Goal: Navigation & Orientation: Find specific page/section

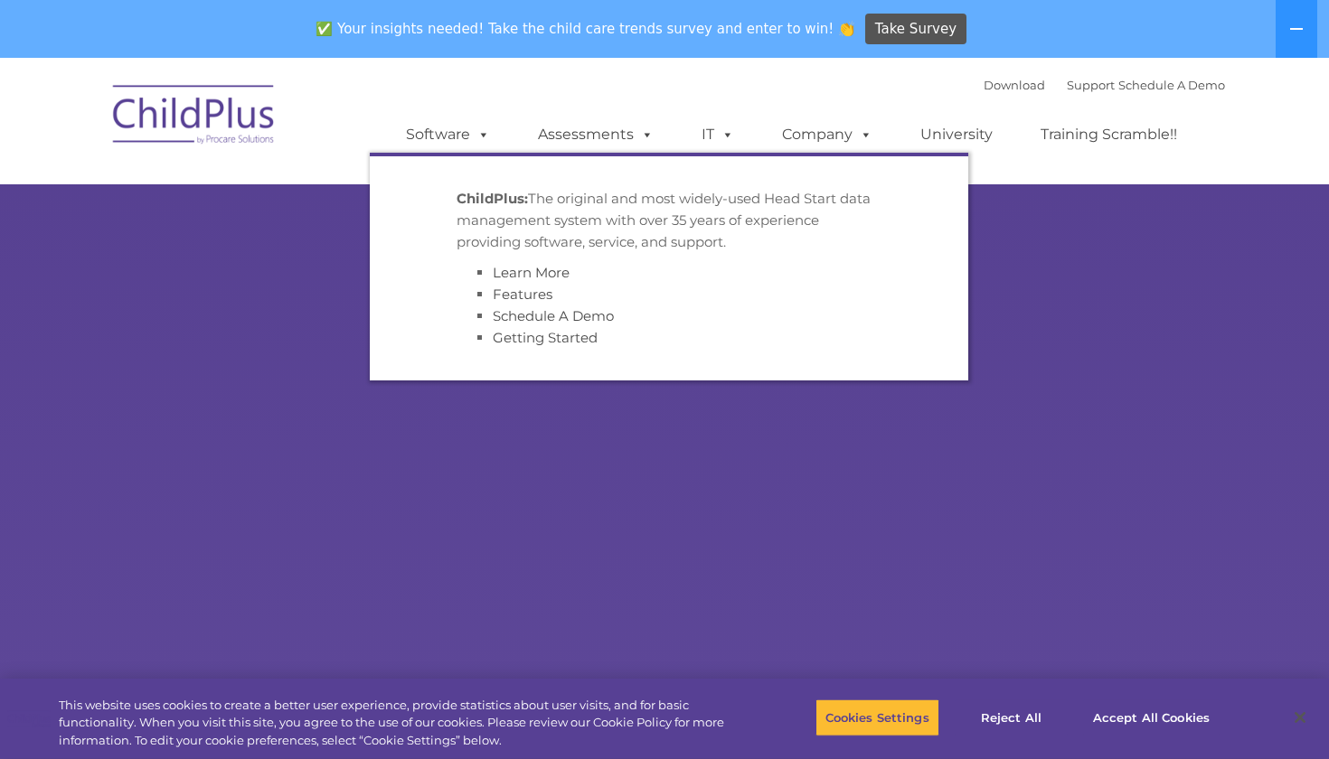
select select "MEDIUM"
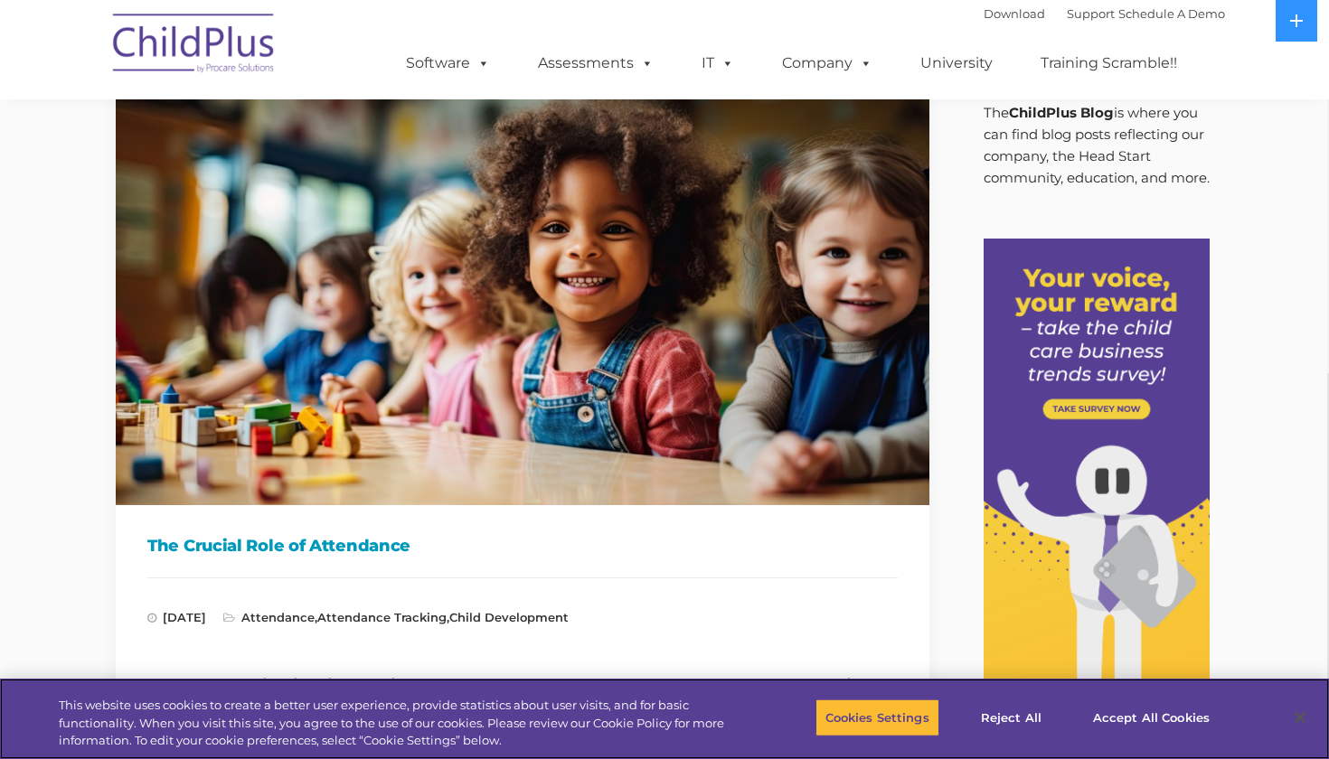
scroll to position [180, 2]
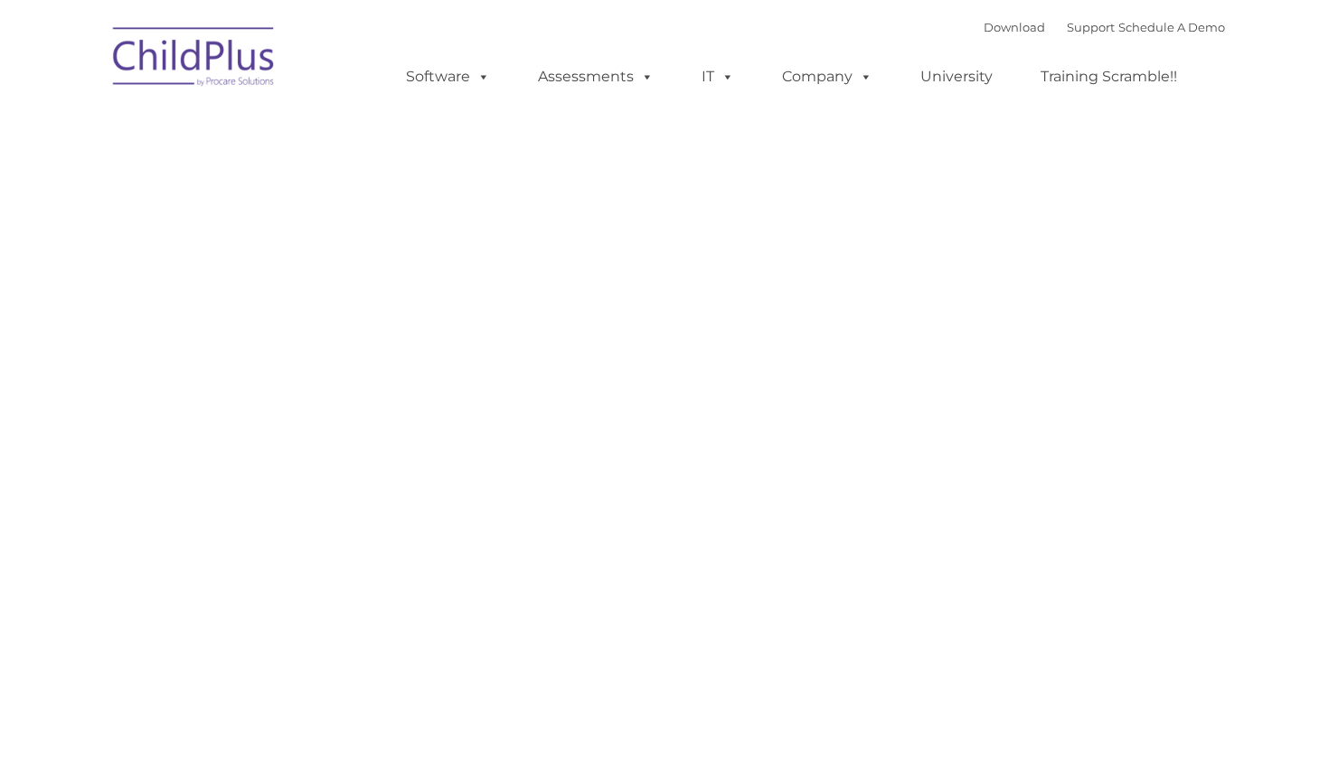
type input ""
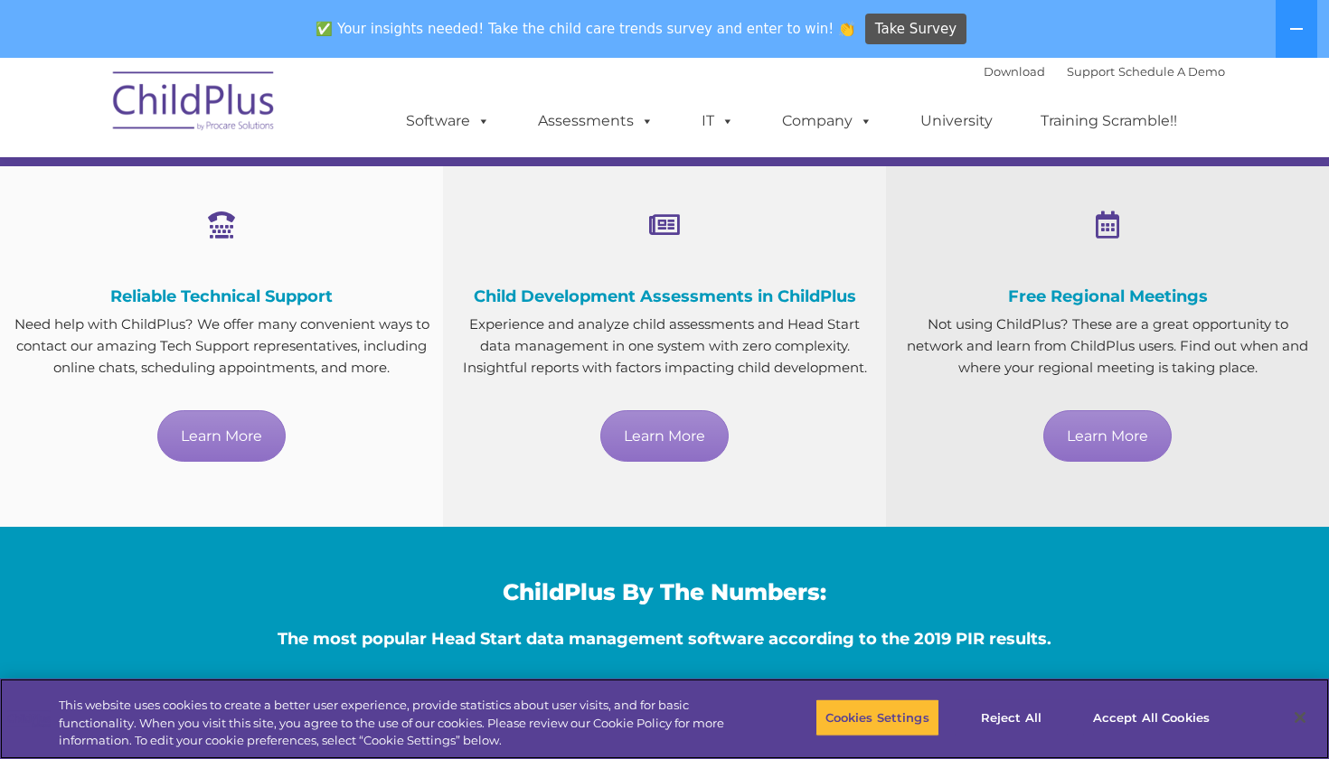
scroll to position [962, 0]
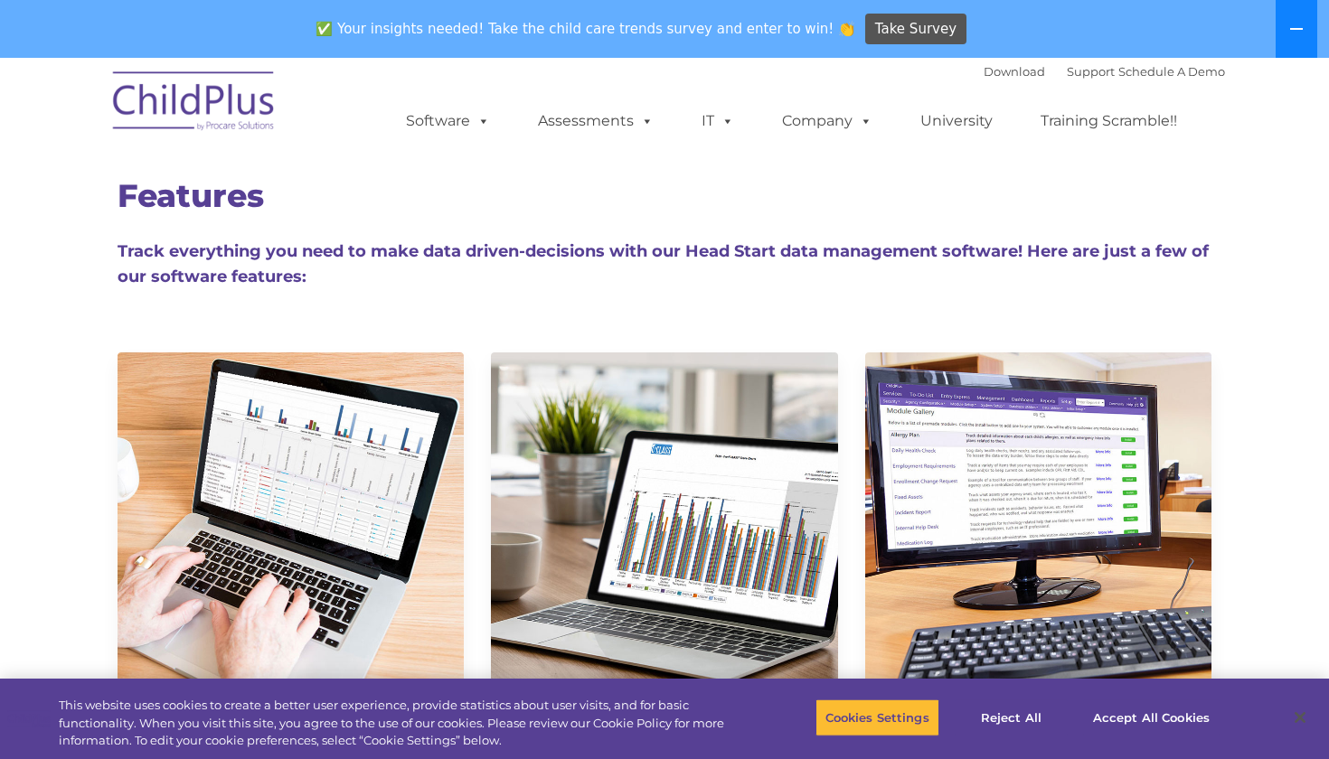
click at [1290, 34] on icon at bounding box center [1296, 29] width 14 height 14
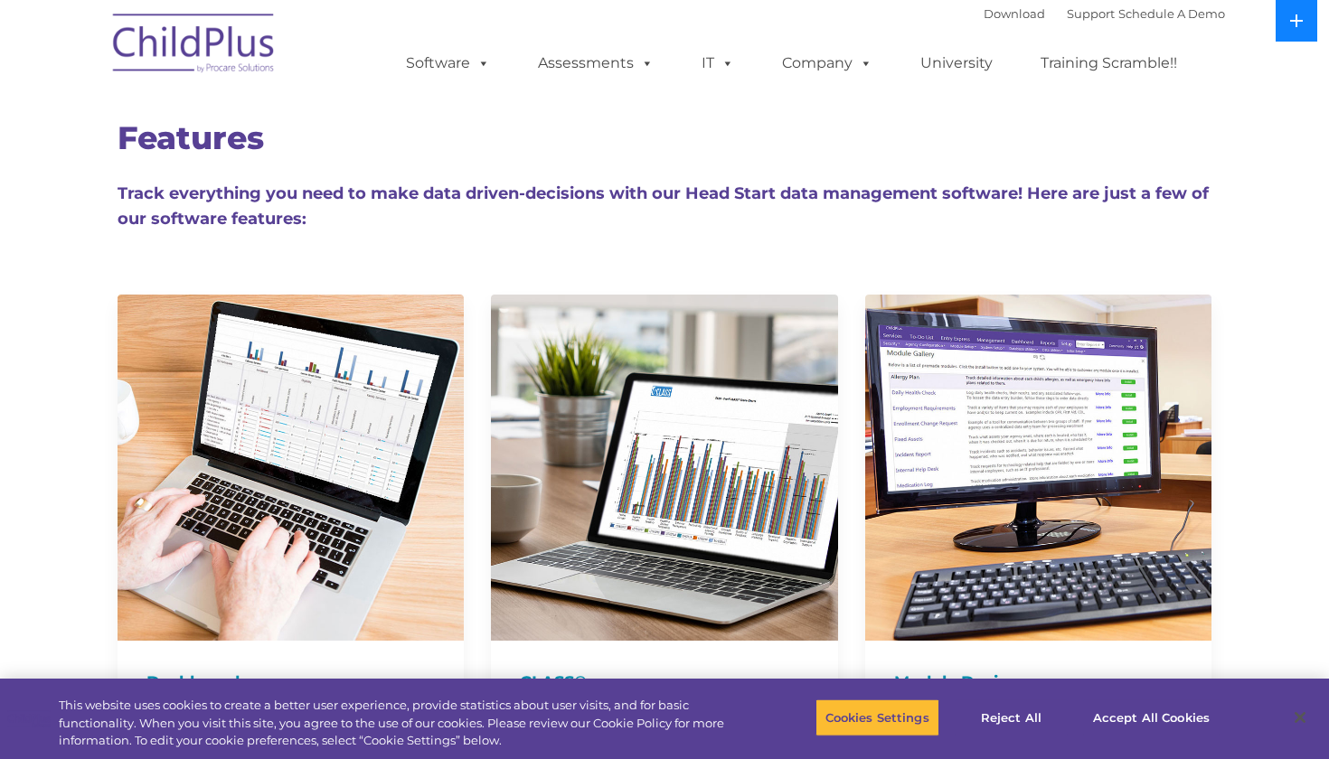
click at [1290, 32] on button at bounding box center [1296, 21] width 42 height 42
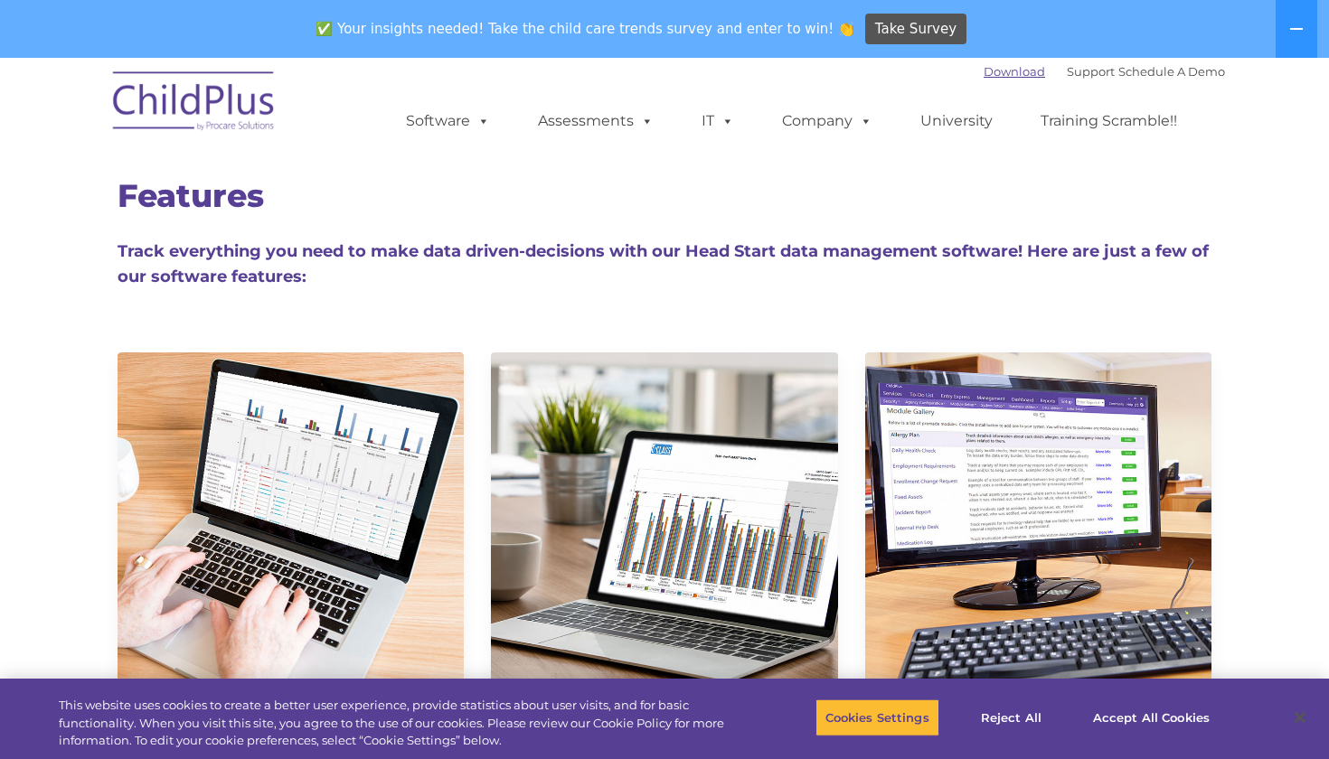
click at [983, 70] on link "Download" at bounding box center [1013, 71] width 61 height 14
